Goal: Task Accomplishment & Management: Use online tool/utility

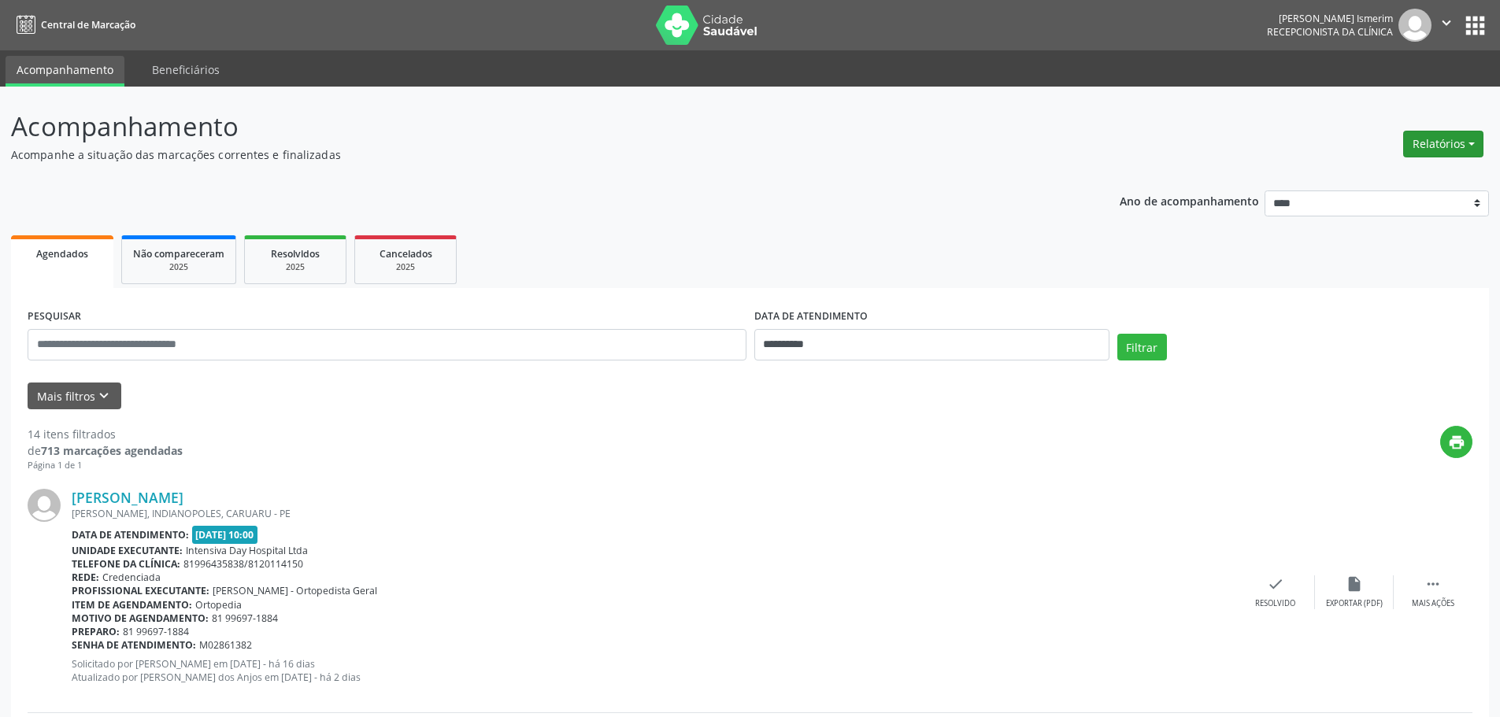
click at [1431, 148] on button "Relatórios" at bounding box center [1443, 144] width 80 height 27
click at [1383, 163] on ul "Agendamentos Procedimentos realizados" at bounding box center [1399, 189] width 171 height 57
click at [1382, 173] on link "Agendamentos" at bounding box center [1399, 178] width 169 height 22
select select "*"
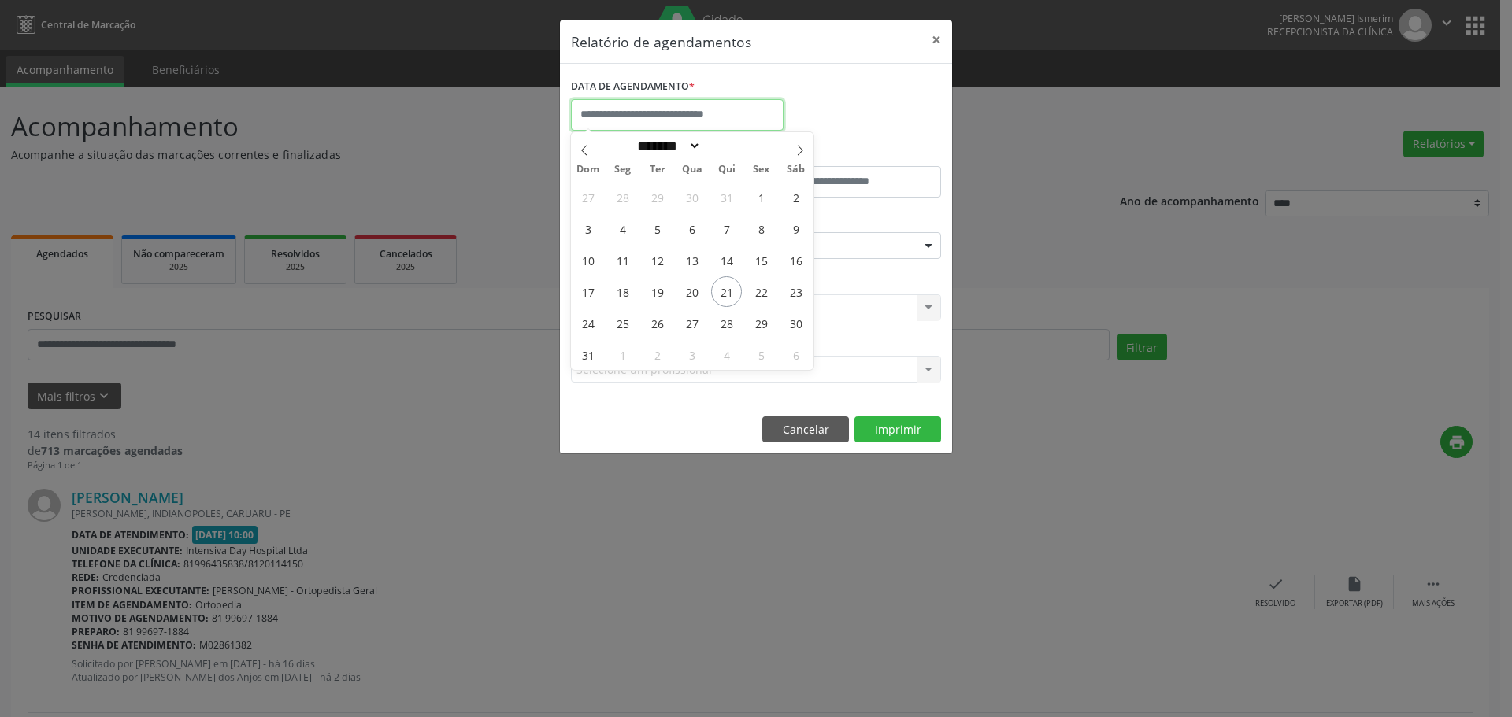
click at [707, 116] on input "text" at bounding box center [677, 114] width 213 height 31
click at [765, 296] on span "22" at bounding box center [761, 291] width 31 height 31
type input "**********"
click at [765, 296] on span "22" at bounding box center [761, 291] width 31 height 31
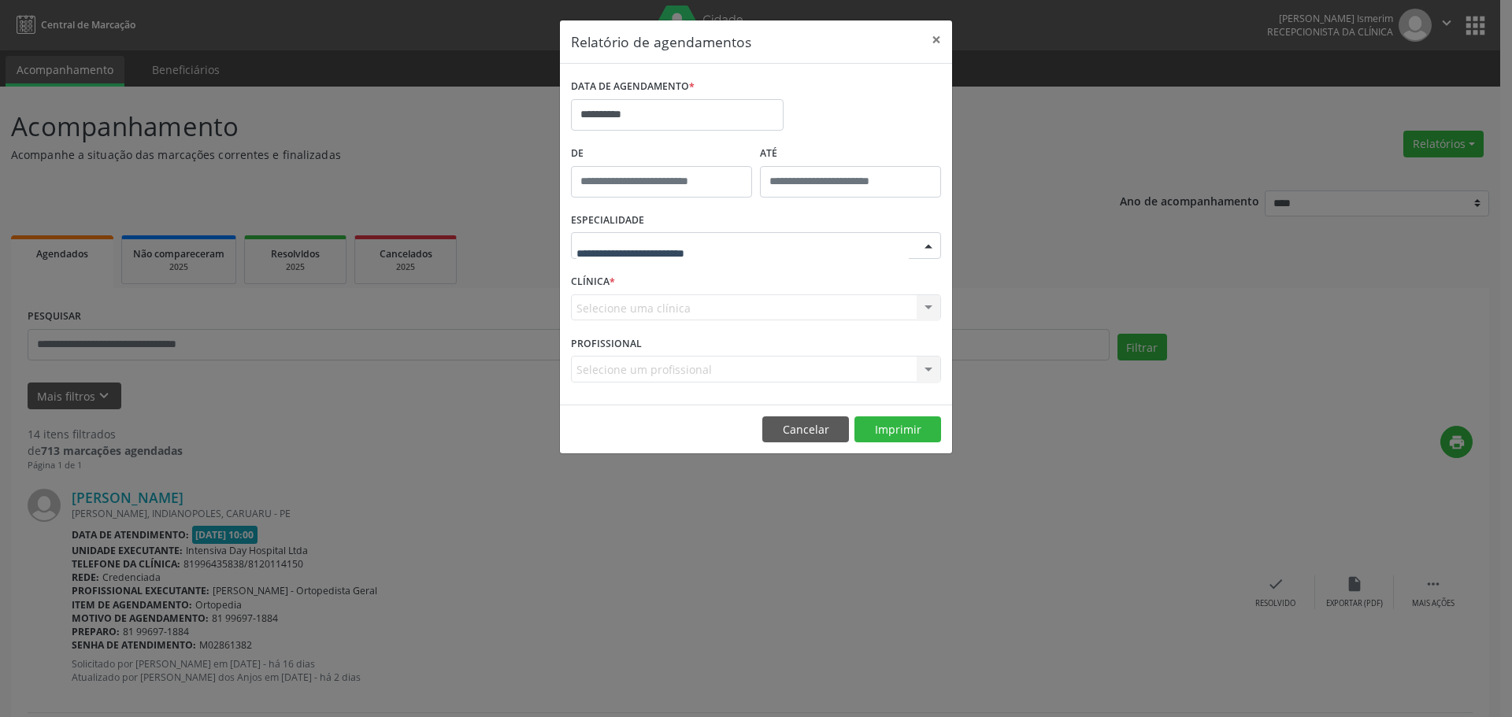
click at [928, 239] on div at bounding box center [929, 246] width 24 height 27
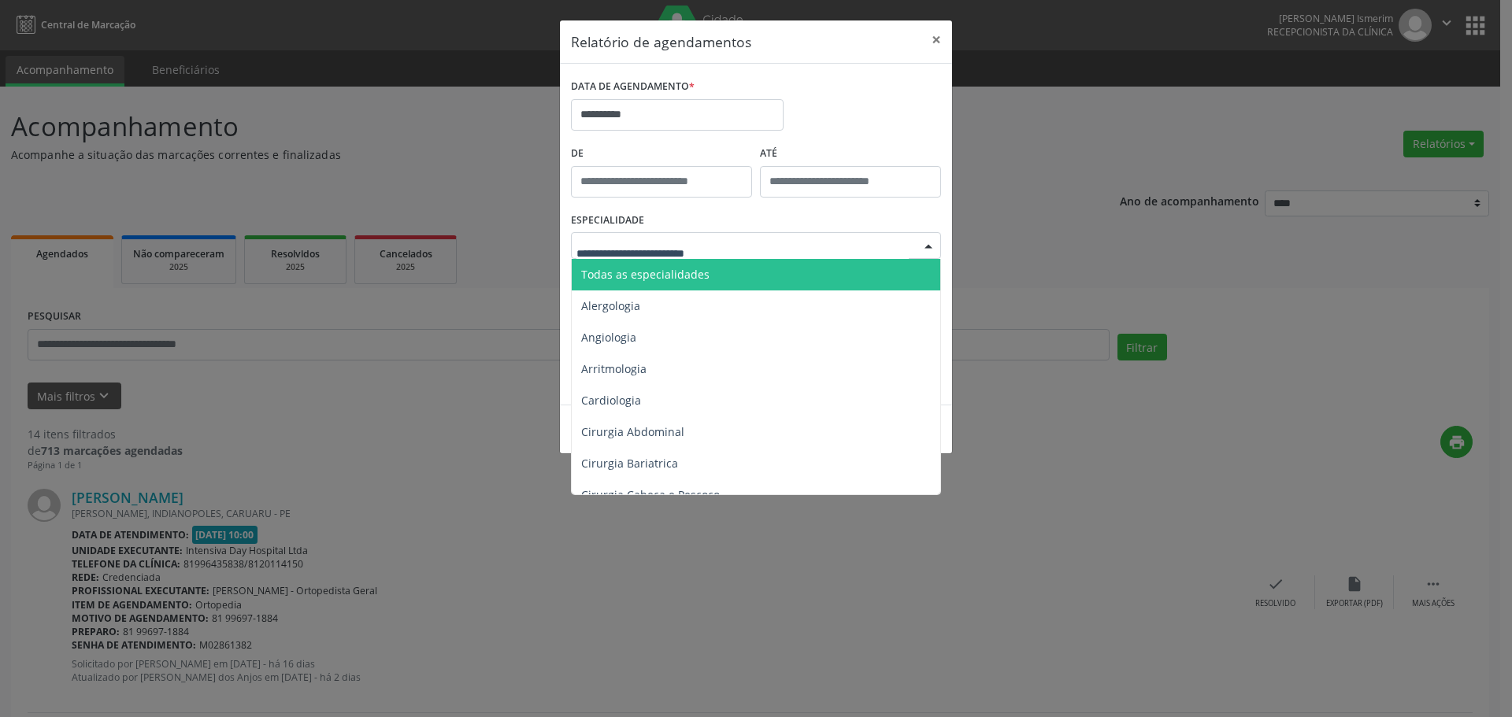
click at [698, 267] on span "Todas as especialidades" at bounding box center [645, 274] width 128 height 15
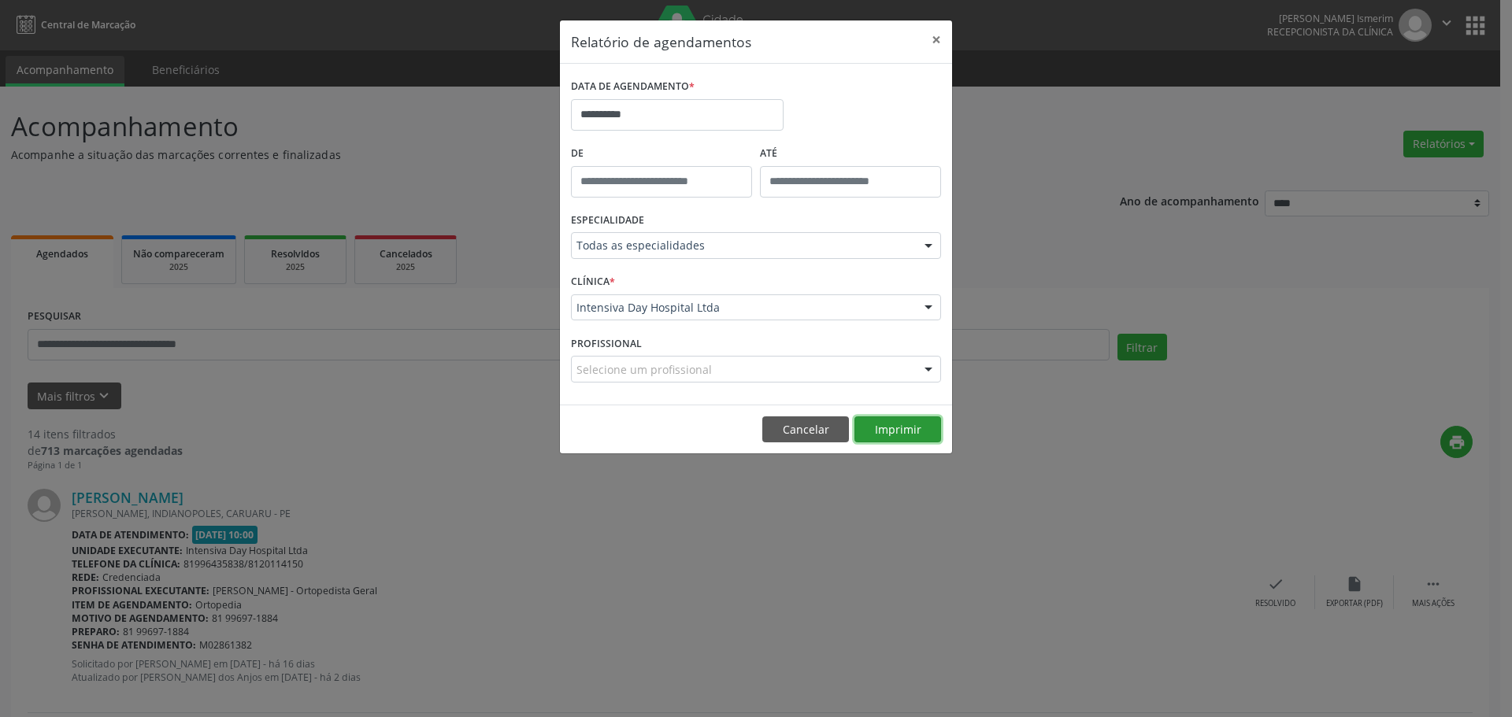
click at [912, 423] on button "Imprimir" at bounding box center [897, 430] width 87 height 27
click at [938, 41] on button "×" at bounding box center [935, 39] width 31 height 39
